Goal: Transaction & Acquisition: Purchase product/service

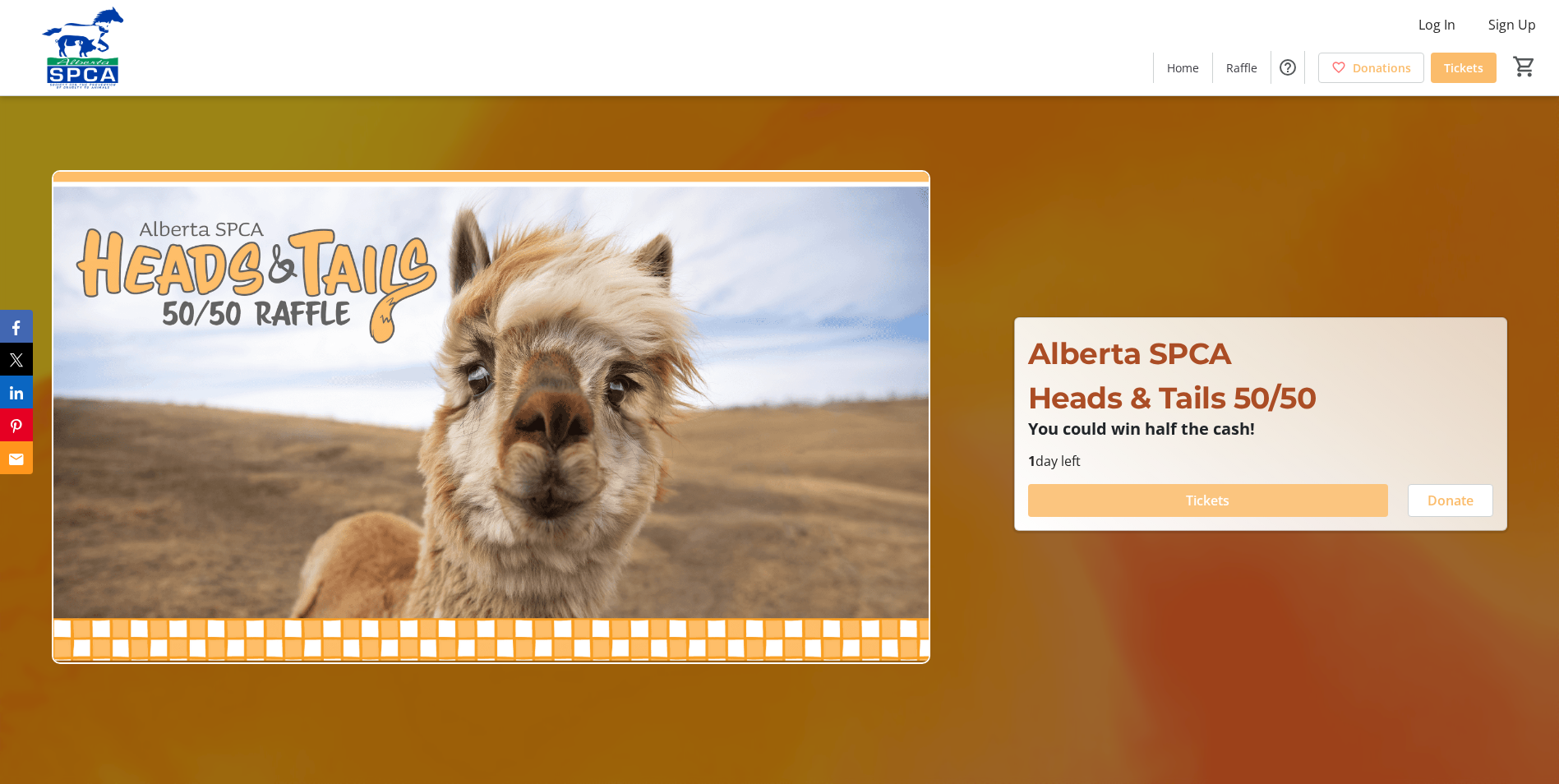
click at [1208, 499] on span "Tickets" at bounding box center [1208, 500] width 44 height 20
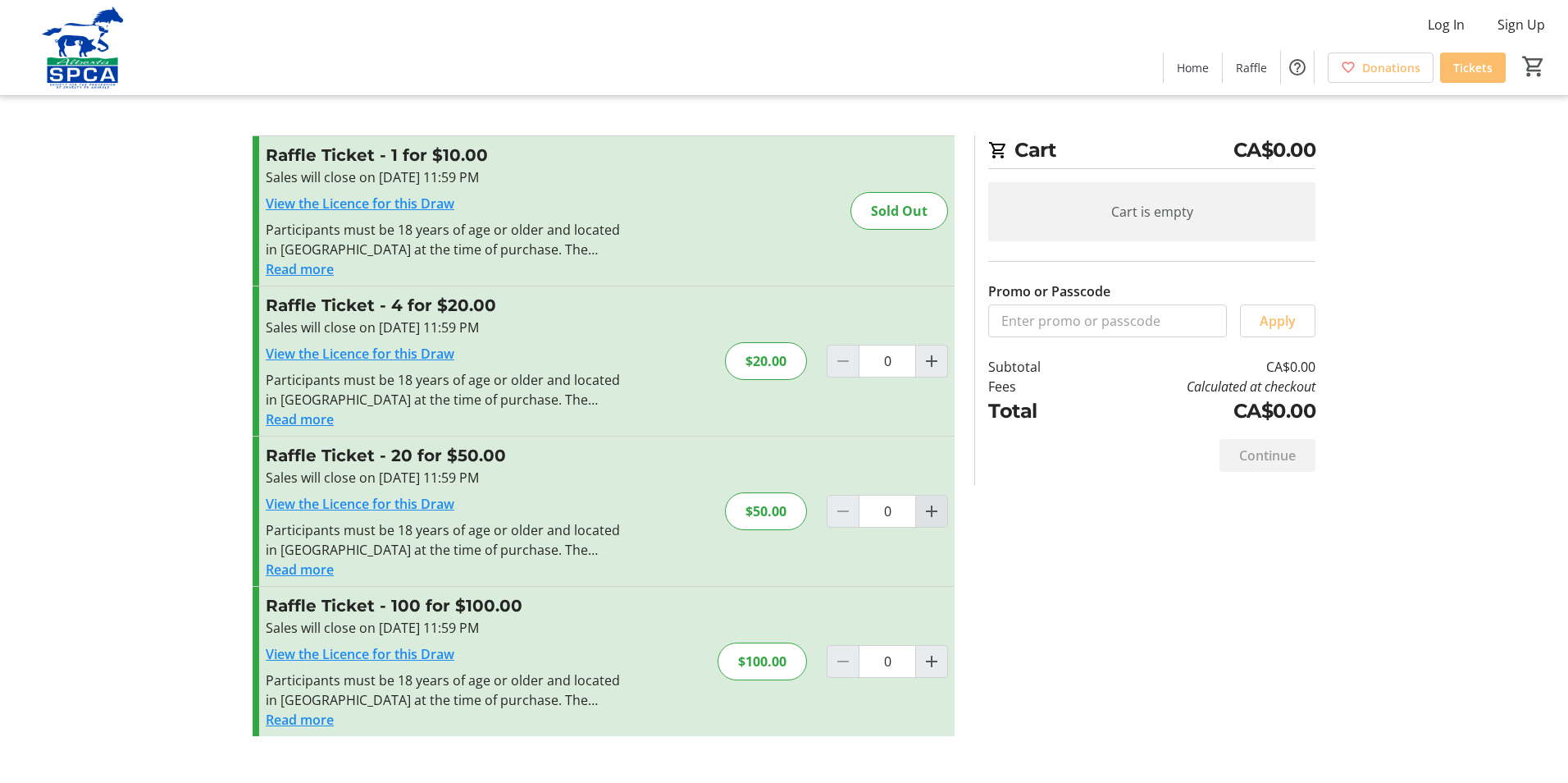
click at [930, 510] on mat-icon "Increment by one" at bounding box center [931, 511] width 20 height 20
type input "1"
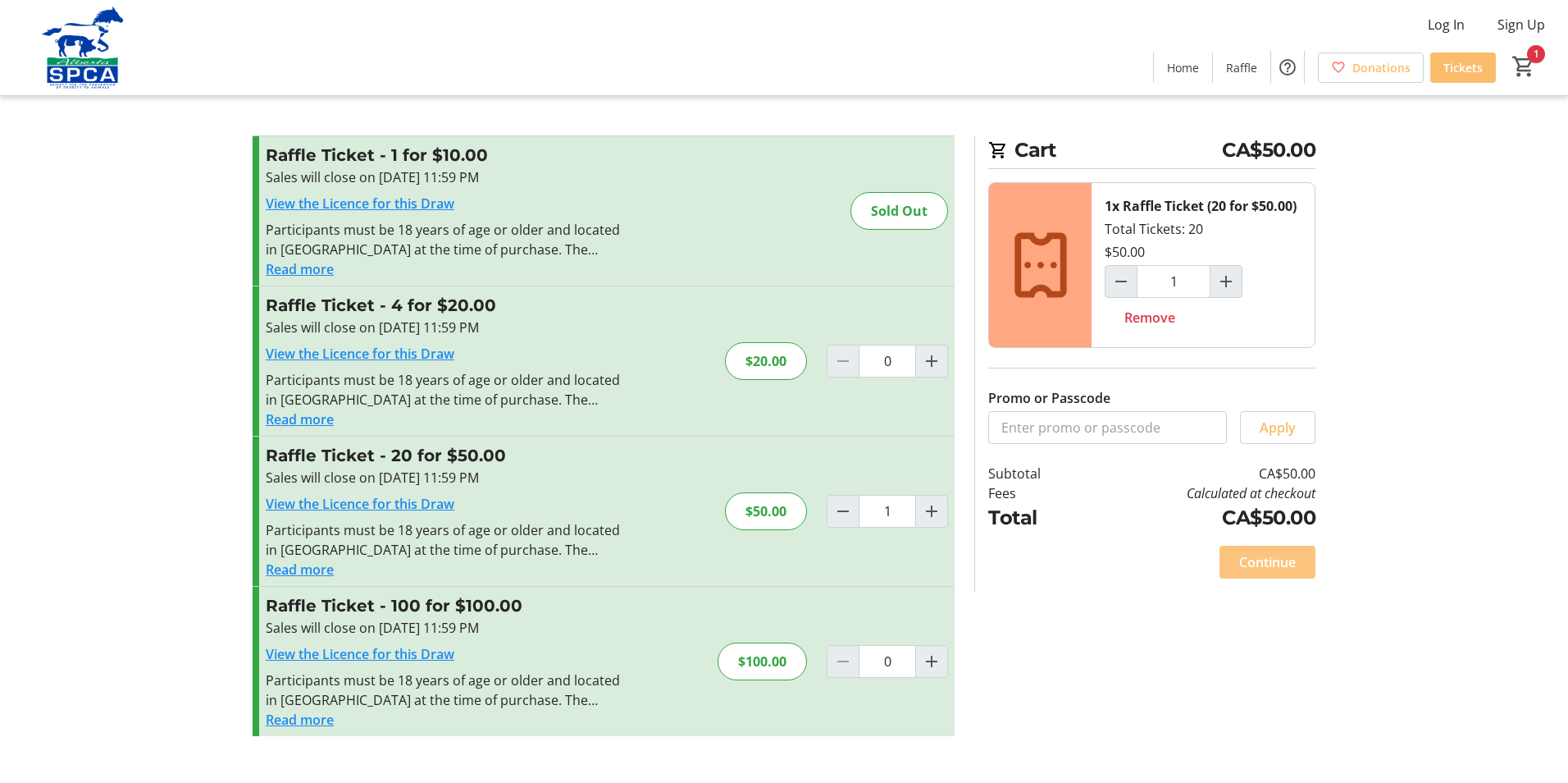
click at [1266, 564] on span "Continue" at bounding box center [1268, 561] width 57 height 20
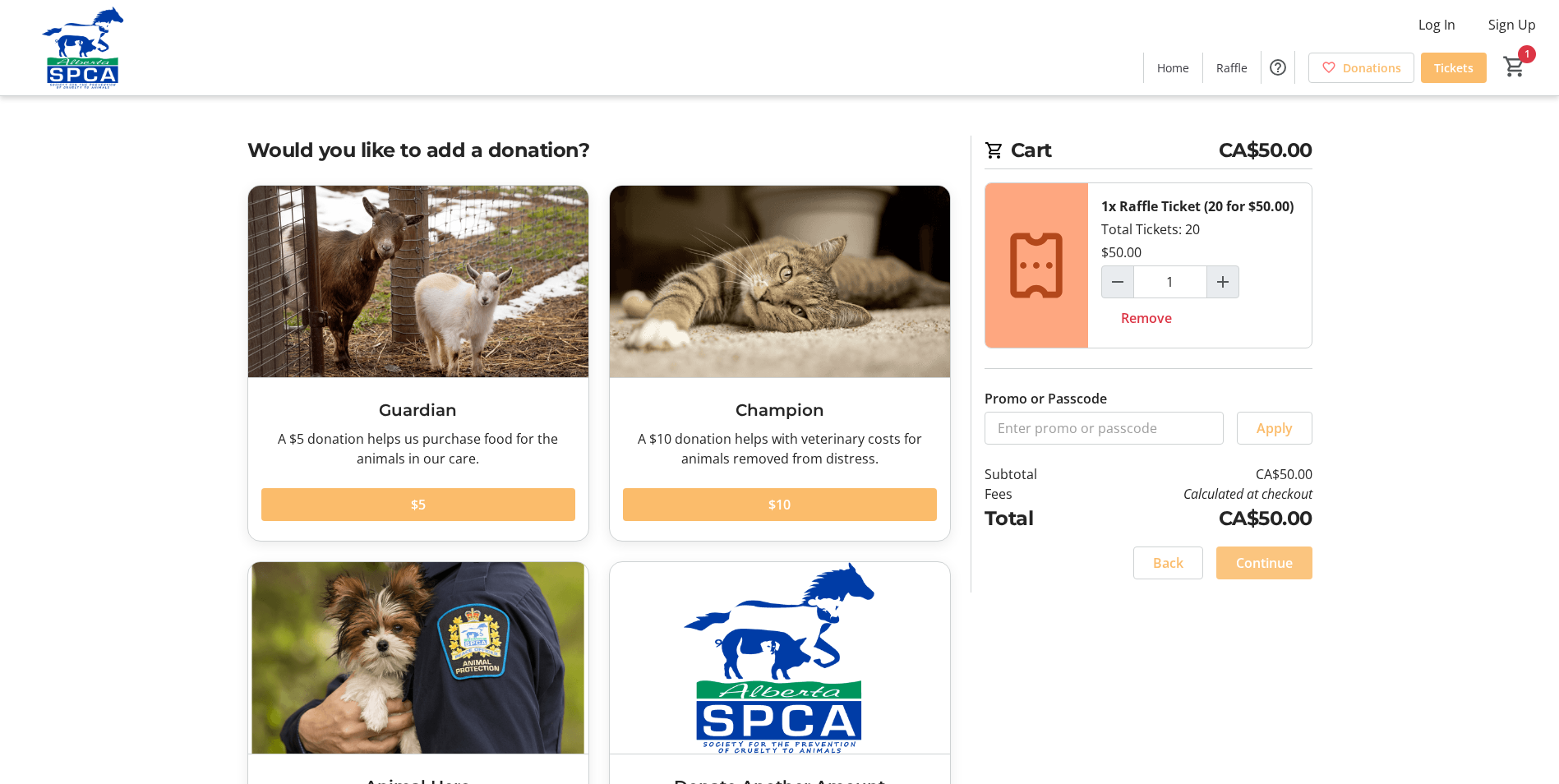
click at [1261, 565] on span "Continue" at bounding box center [1265, 562] width 57 height 20
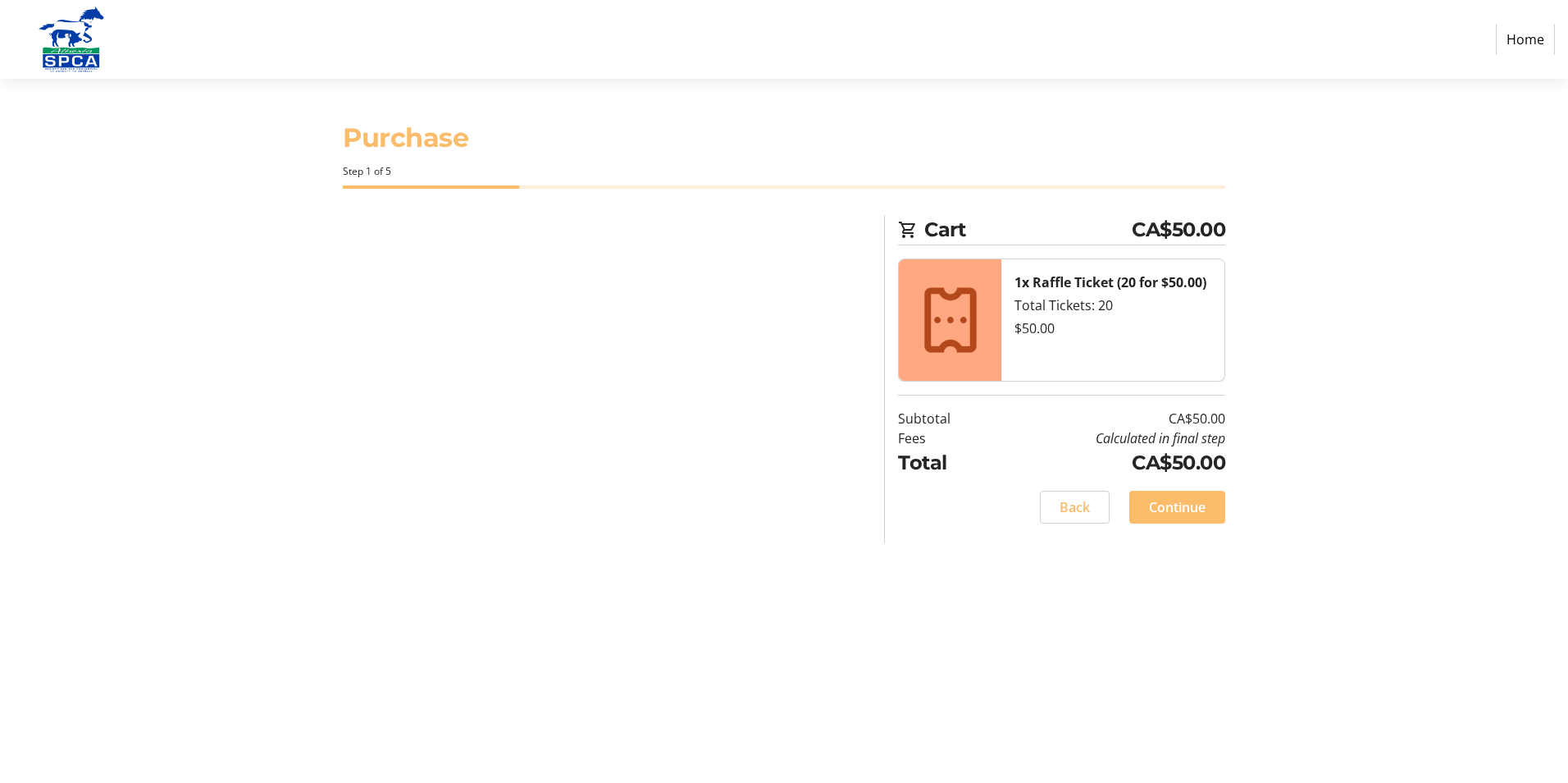
select select "CA"
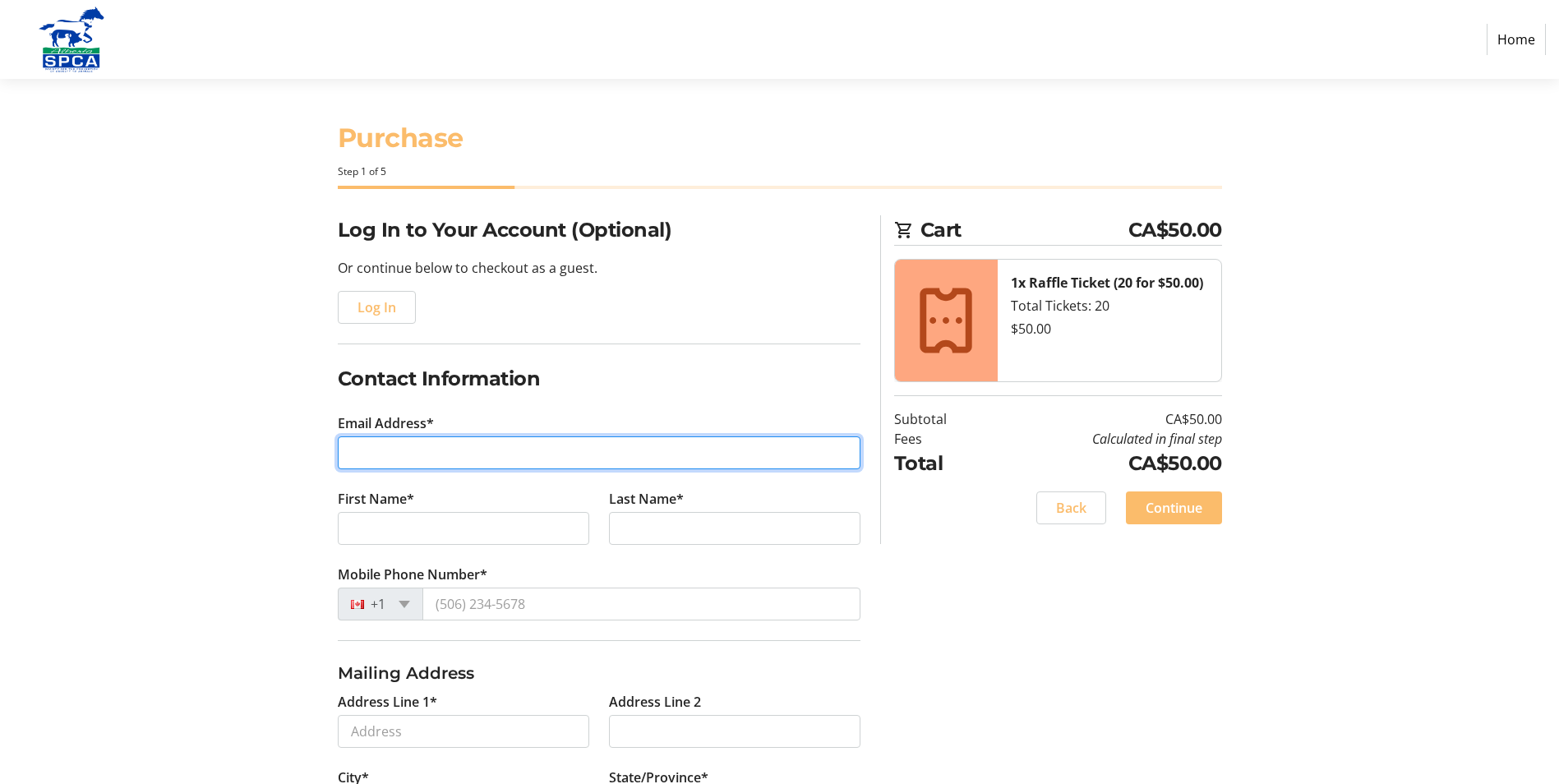
click at [351, 454] on input "Email Address*" at bounding box center [598, 452] width 523 height 32
type input "[EMAIL_ADDRESS][DOMAIN_NAME]"
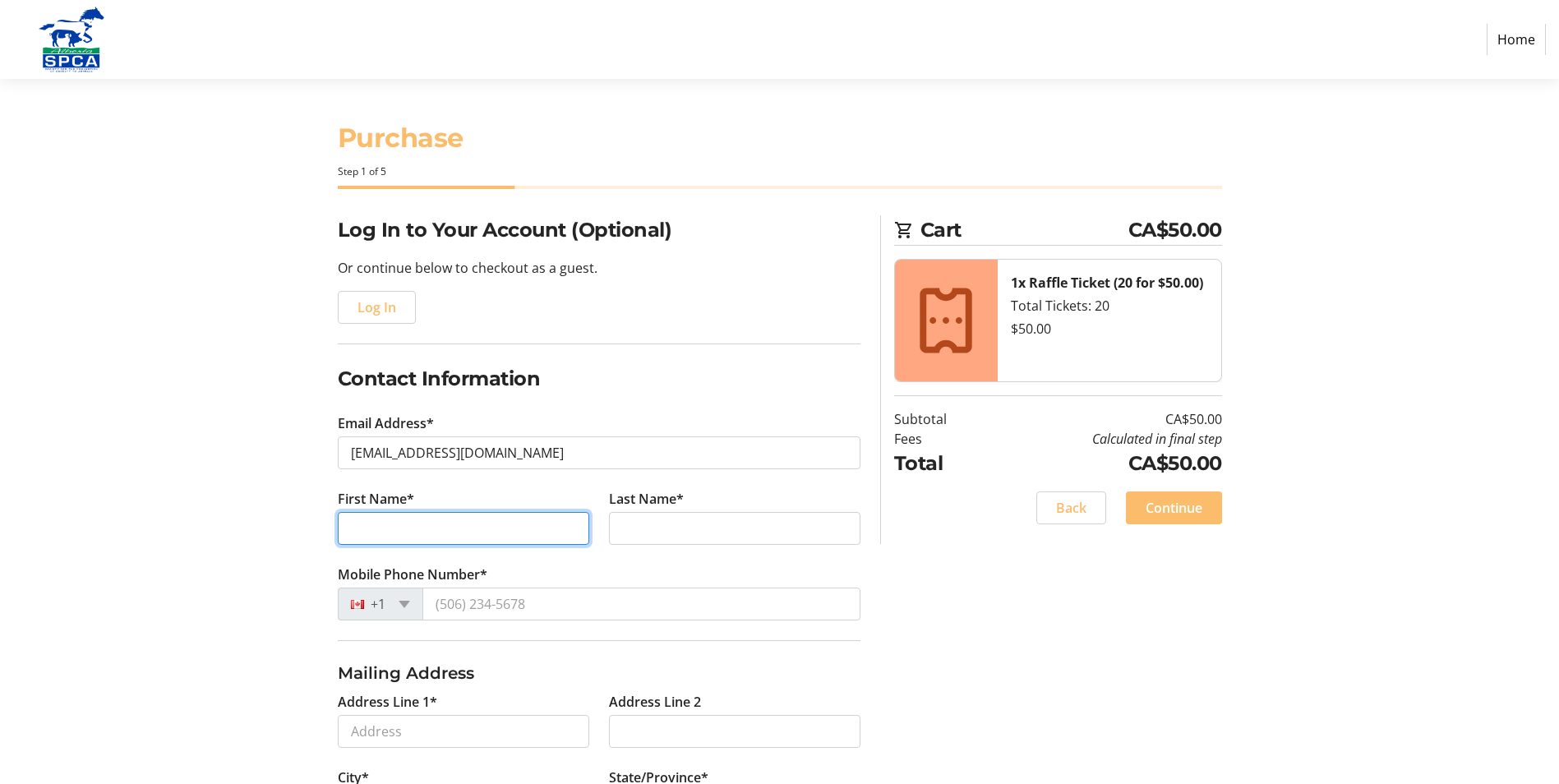
type input "[PERSON_NAME]"
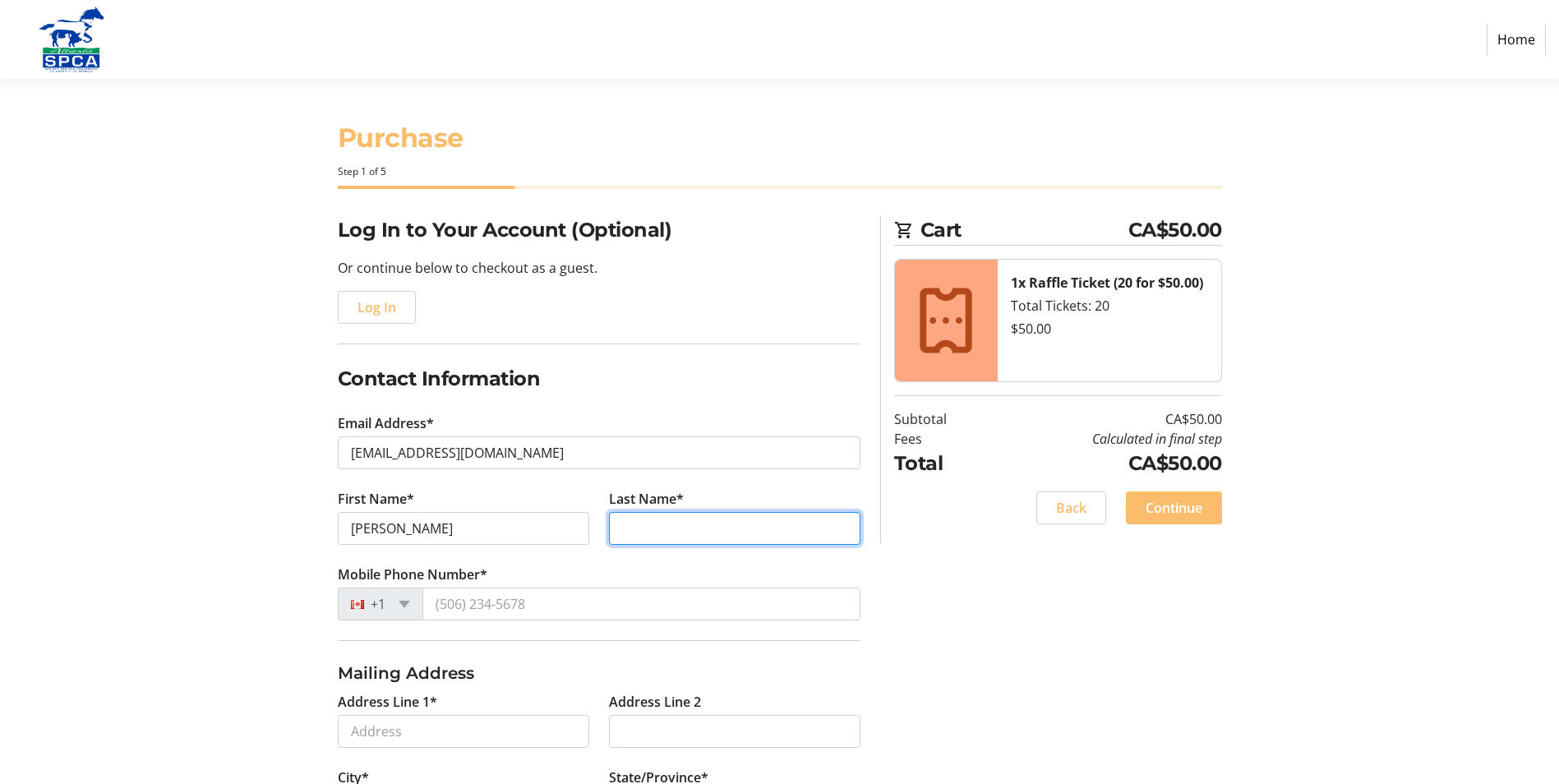
type input "Sterling"
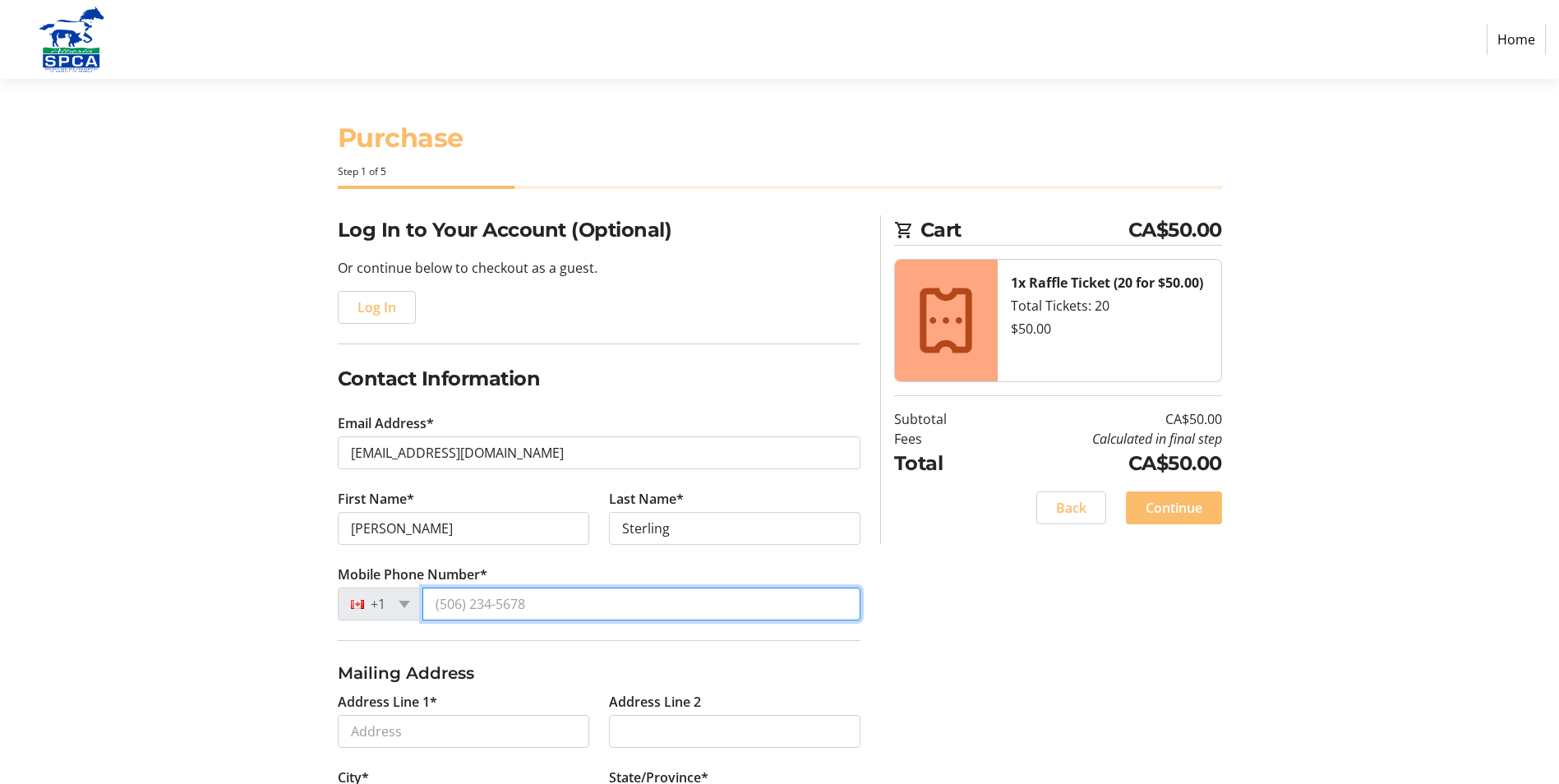
type input "[PHONE_NUMBER]"
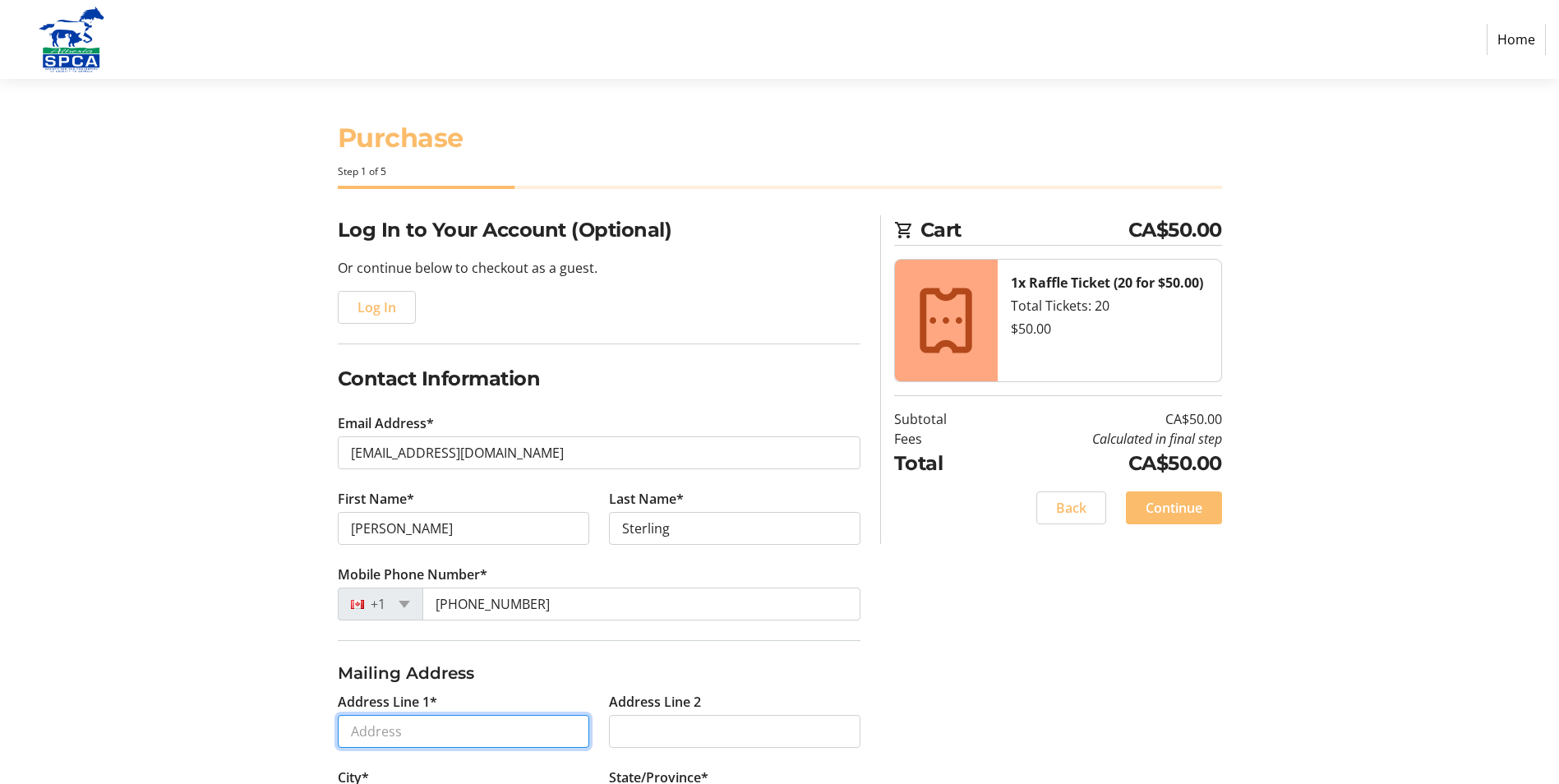
type input "[STREET_ADDRESS]"
type input "County of [GEOGRAPHIC_DATA]"
select select "AB"
type input "T8W 5H6"
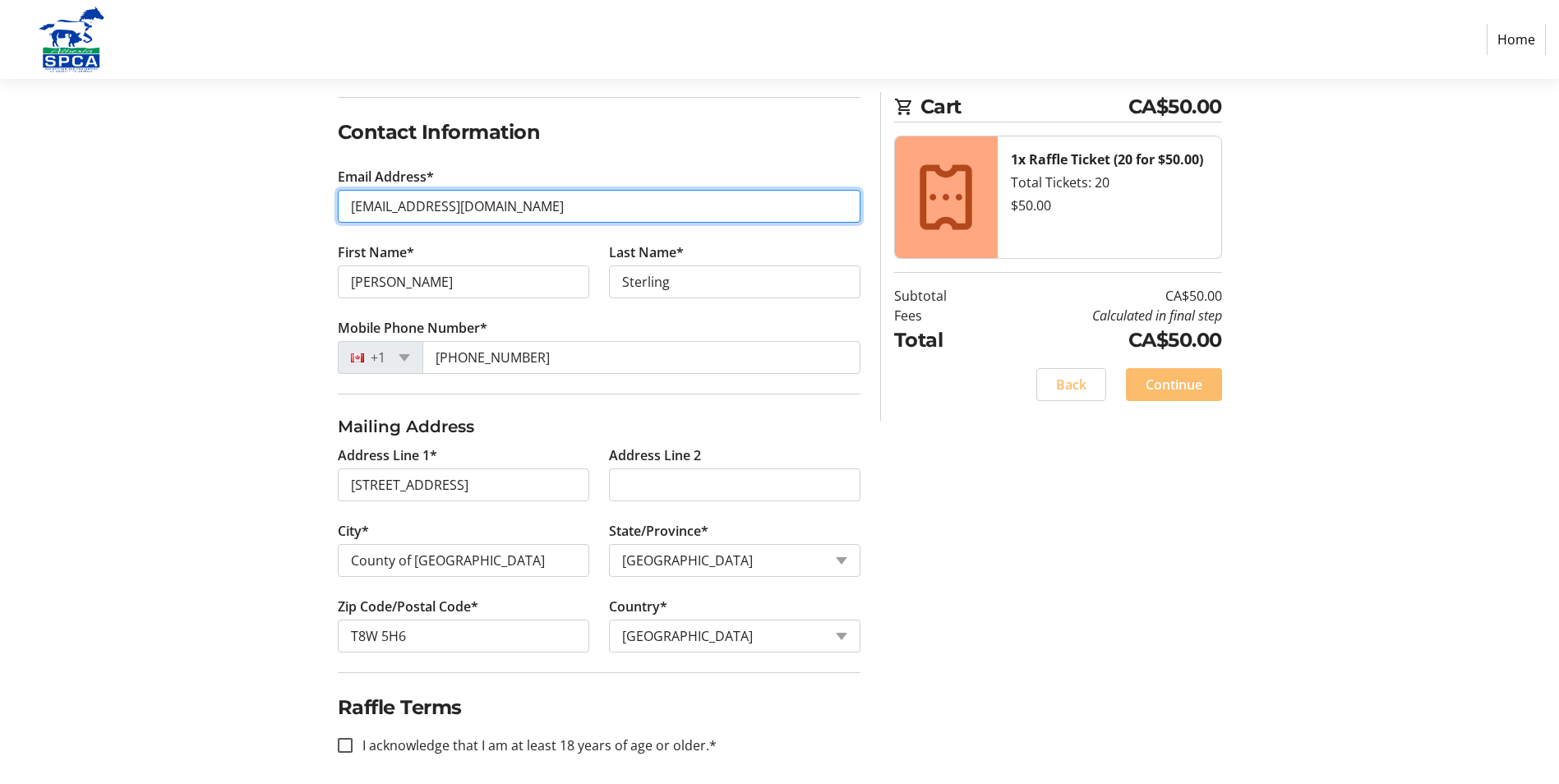
scroll to position [257, 0]
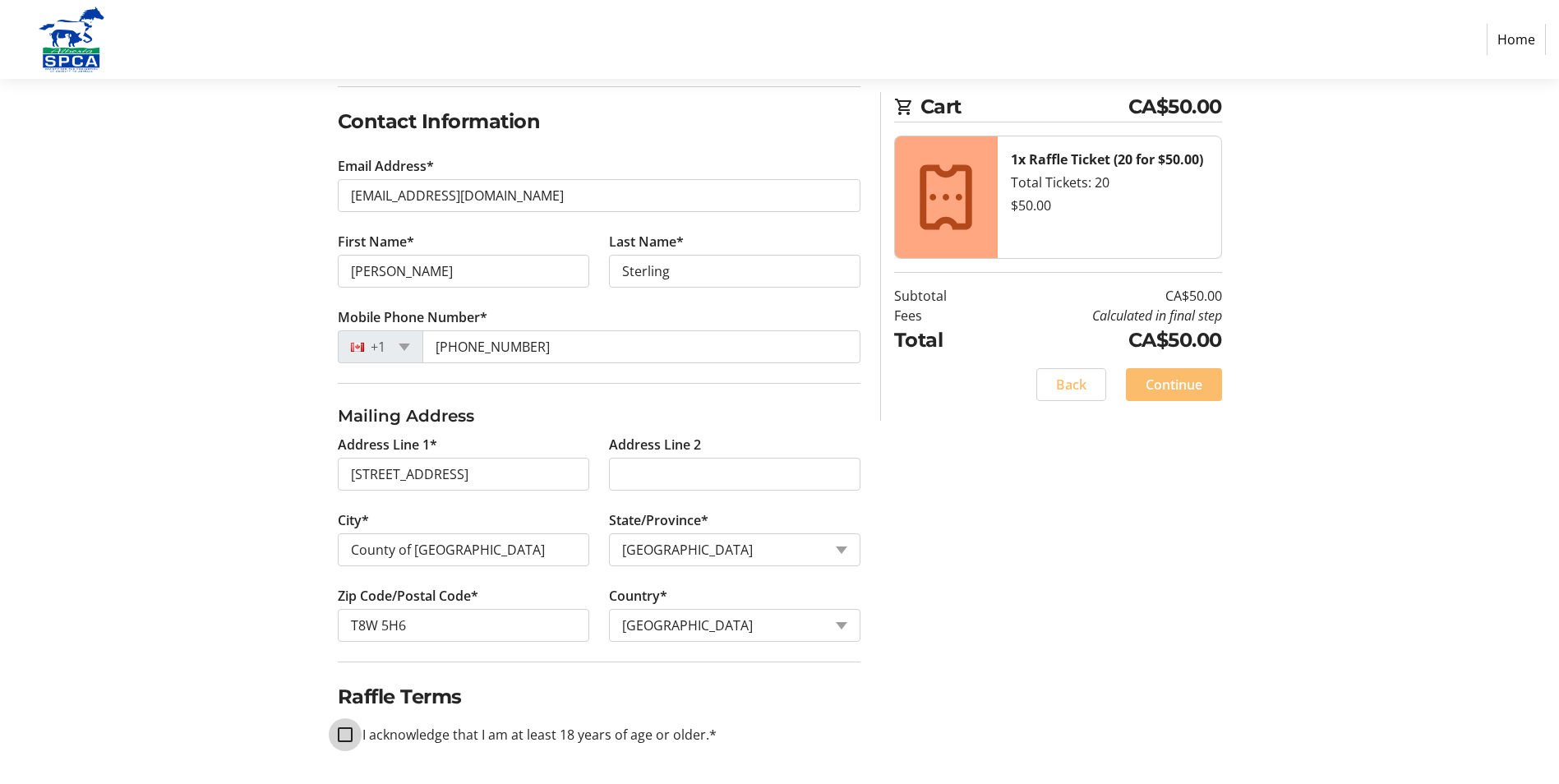
click at [345, 736] on input "I acknowledge that I am at least 18 years of age or older.*" at bounding box center [345, 734] width 15 height 15
checkbox input "true"
click at [1170, 384] on span "Continue" at bounding box center [1174, 384] width 57 height 20
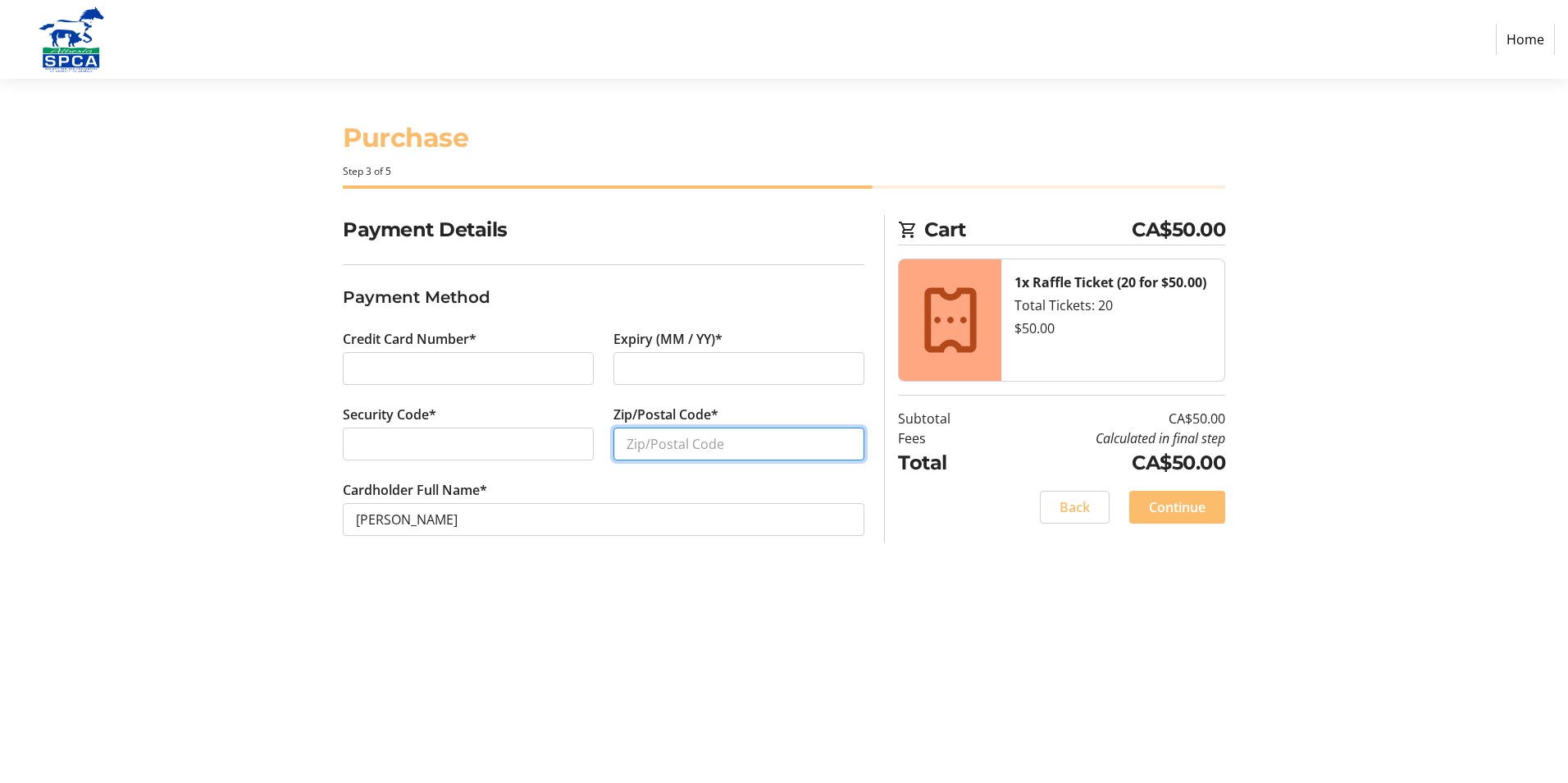
click at [629, 448] on input "Zip/Postal Code*" at bounding box center [739, 443] width 251 height 32
type input "T8W 5H6"
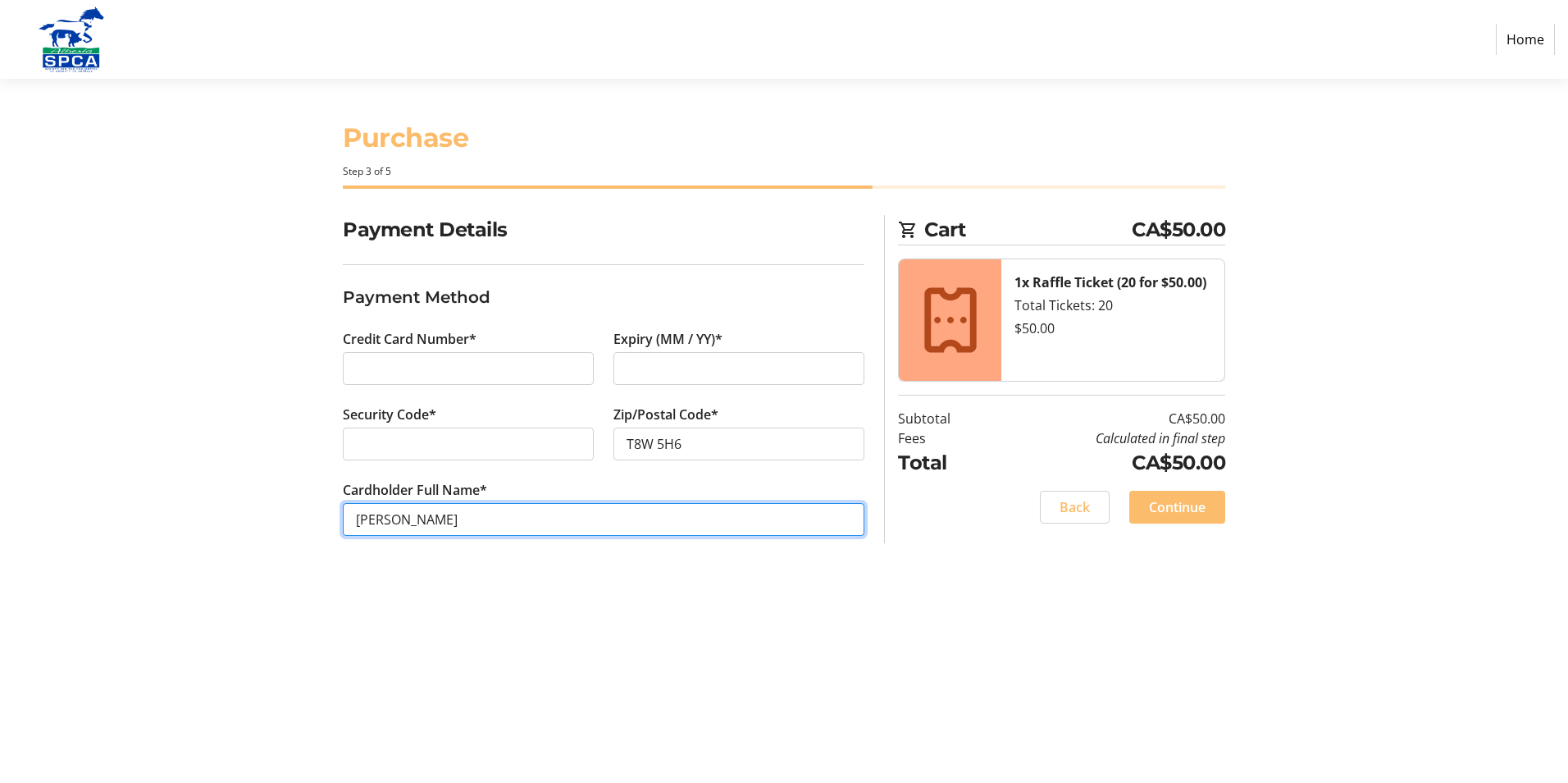
drag, startPoint x: 398, startPoint y: 521, endPoint x: 381, endPoint y: 522, distance: 17.0
click at [381, 522] on input "[PERSON_NAME]" at bounding box center [604, 519] width 522 height 32
type input "[PERSON_NAME]"
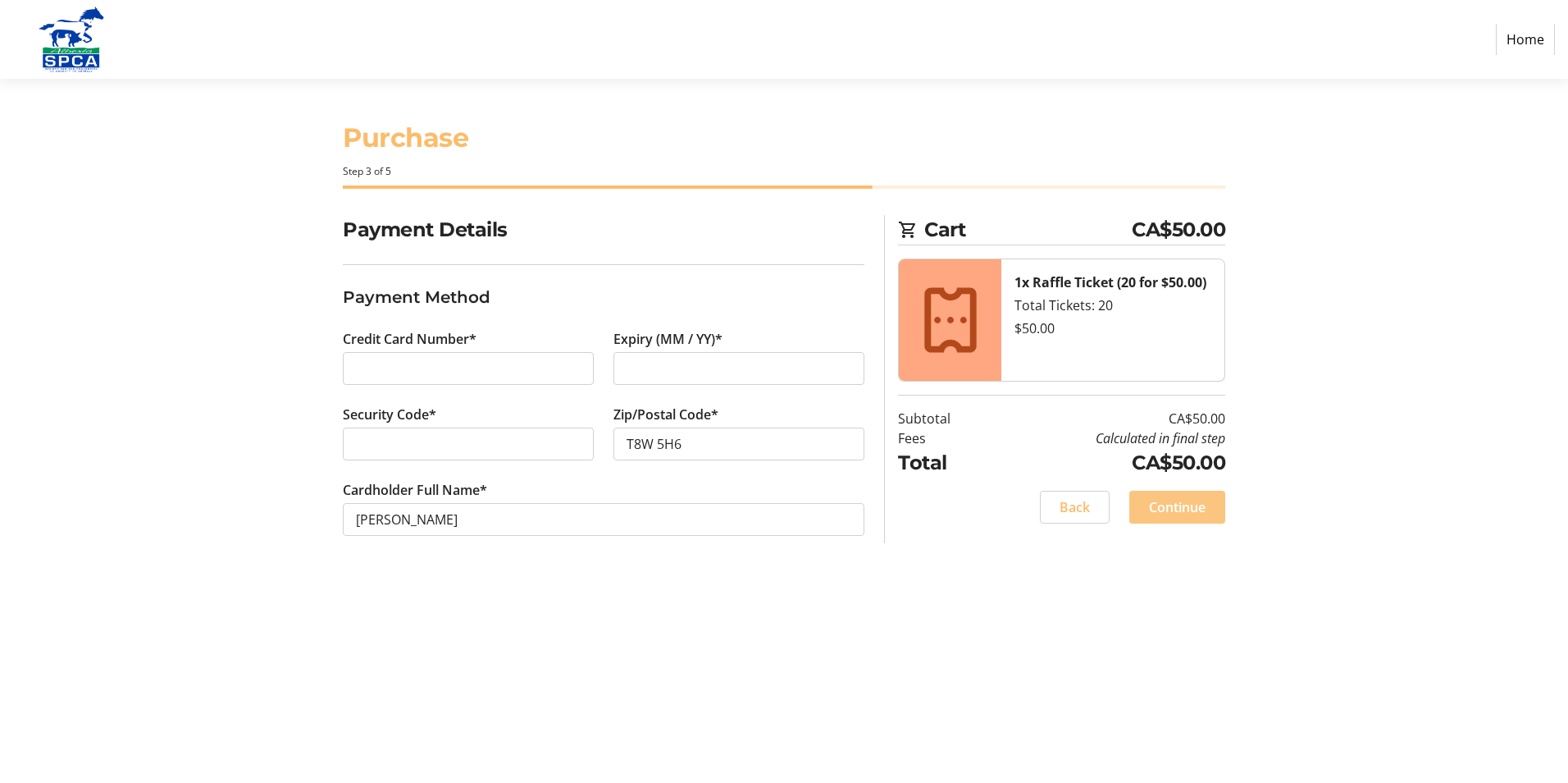
click at [1173, 507] on span "Continue" at bounding box center [1177, 507] width 57 height 20
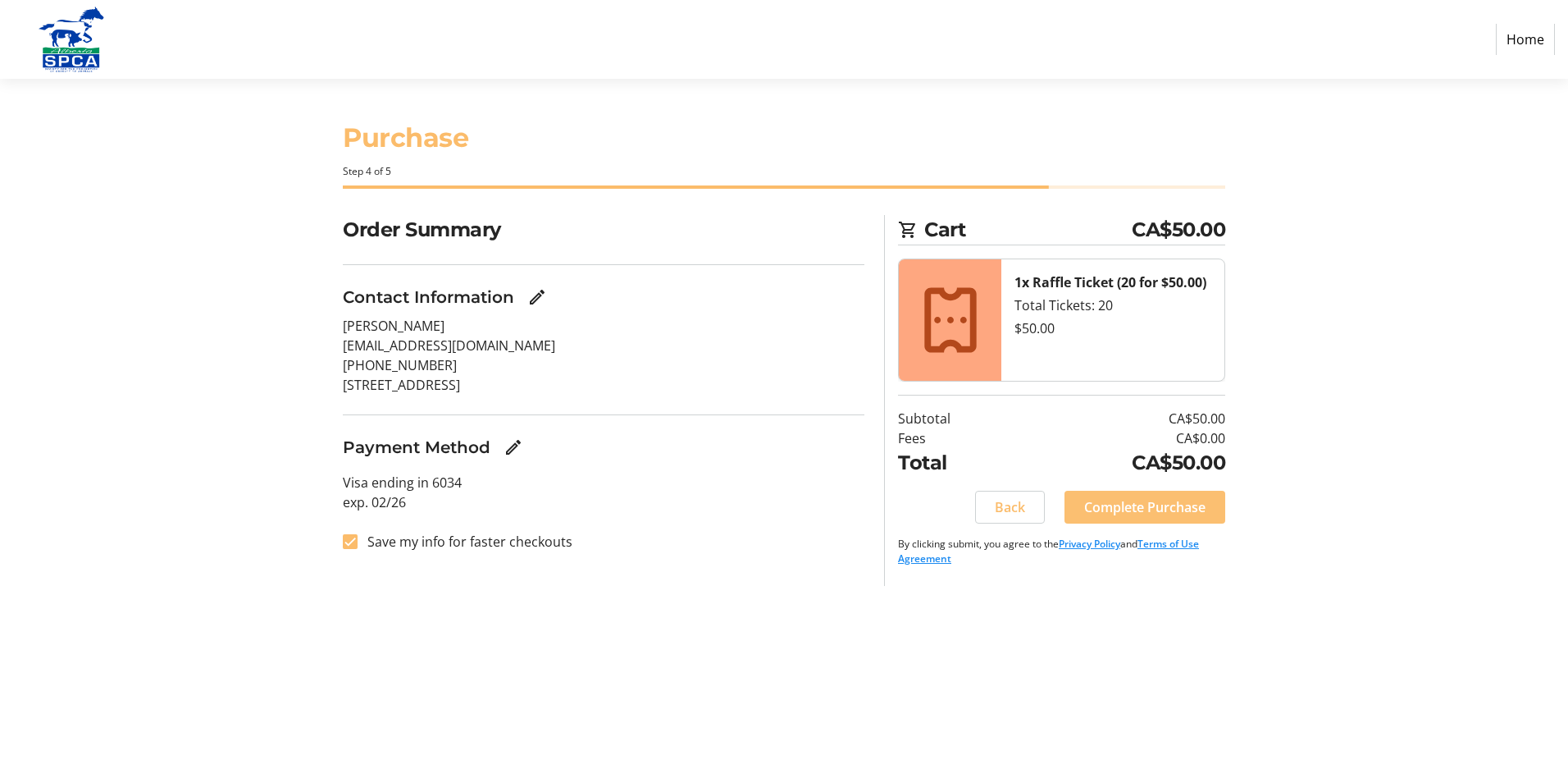
click at [1139, 505] on span "Complete Purchase" at bounding box center [1145, 507] width 122 height 20
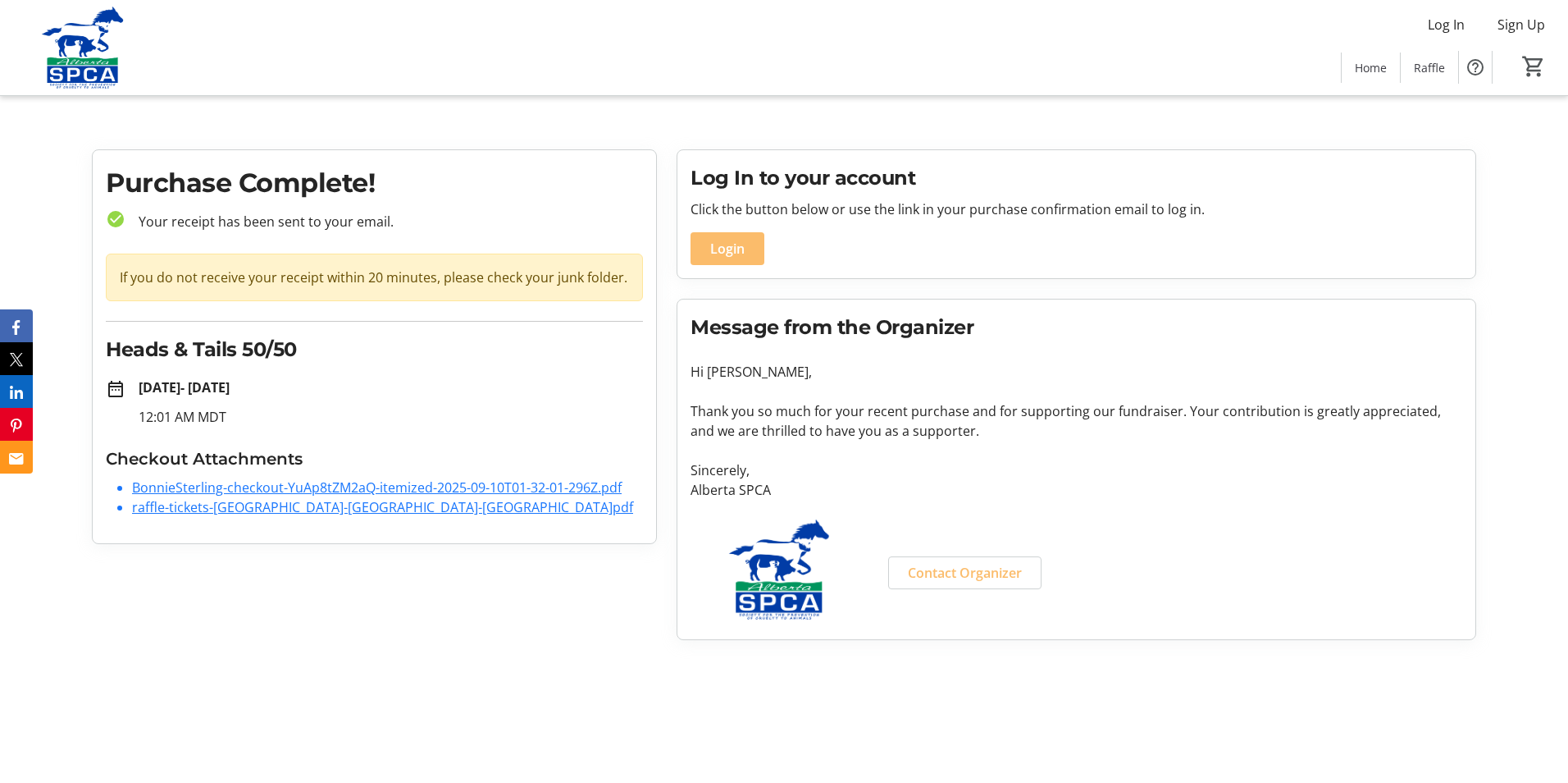
click at [261, 508] on link "raffle-tickets-[GEOGRAPHIC_DATA]-[GEOGRAPHIC_DATA]-[GEOGRAPHIC_DATA]pdf" at bounding box center [382, 507] width 501 height 18
click at [296, 489] on link "BonnieSterling-checkout-YuAp8tZM2aQ-itemized-2025-09-10T01-32-01-296Z.pdf" at bounding box center [377, 487] width 490 height 18
